Goal: Task Accomplishment & Management: Use online tool/utility

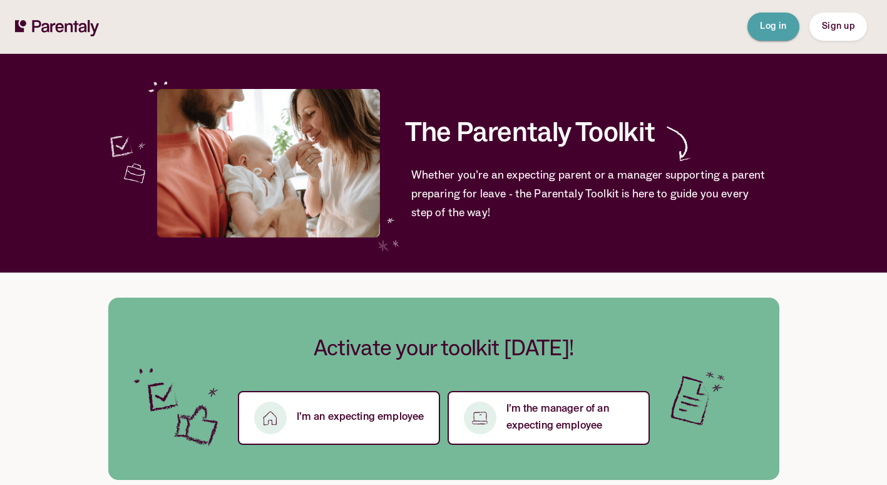
click at [769, 22] on span "Log in" at bounding box center [773, 26] width 27 height 9
